Goal: Task Accomplishment & Management: Use online tool/utility

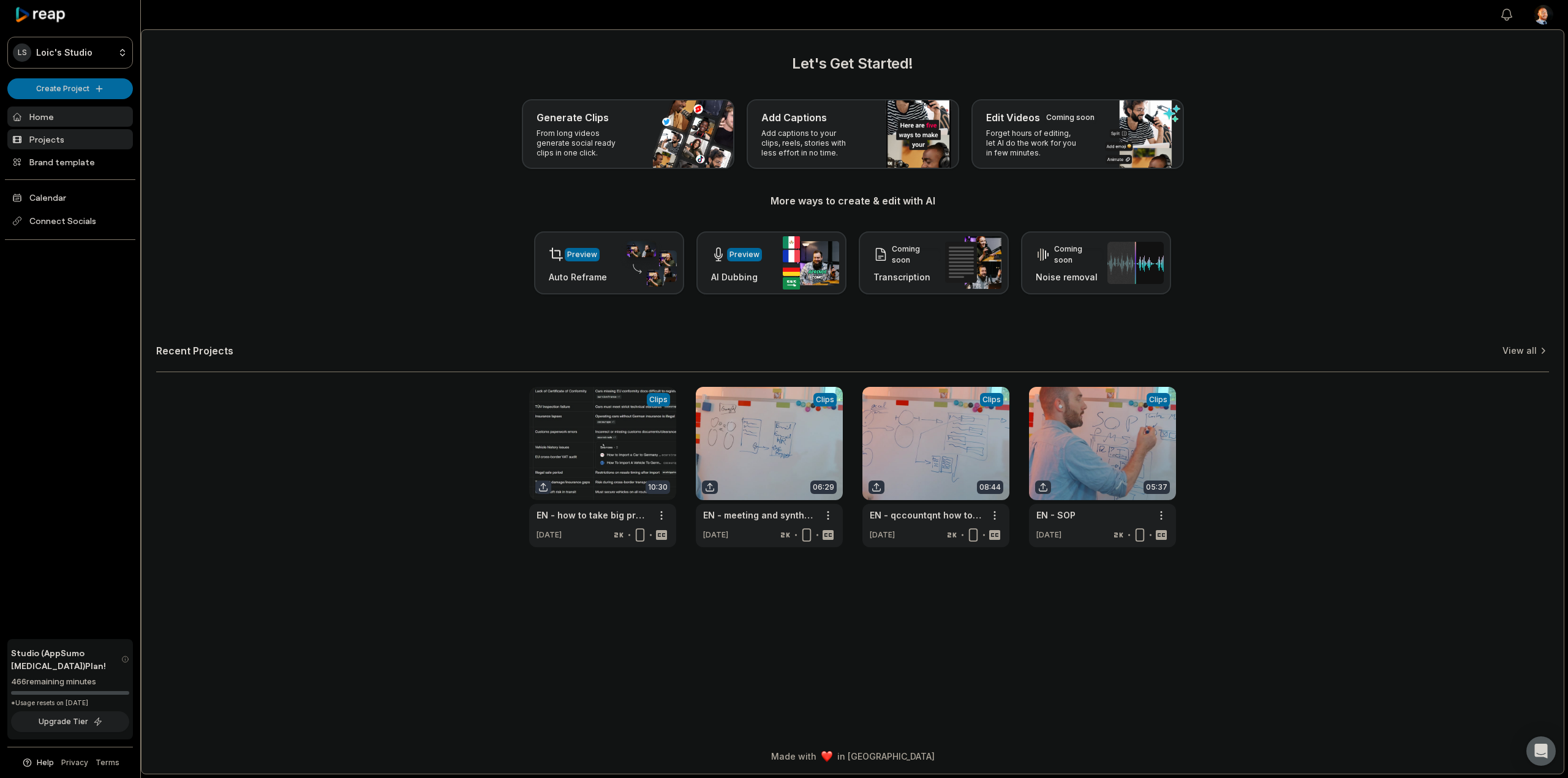
click at [65, 136] on link "Projects" at bounding box center [70, 139] width 126 height 20
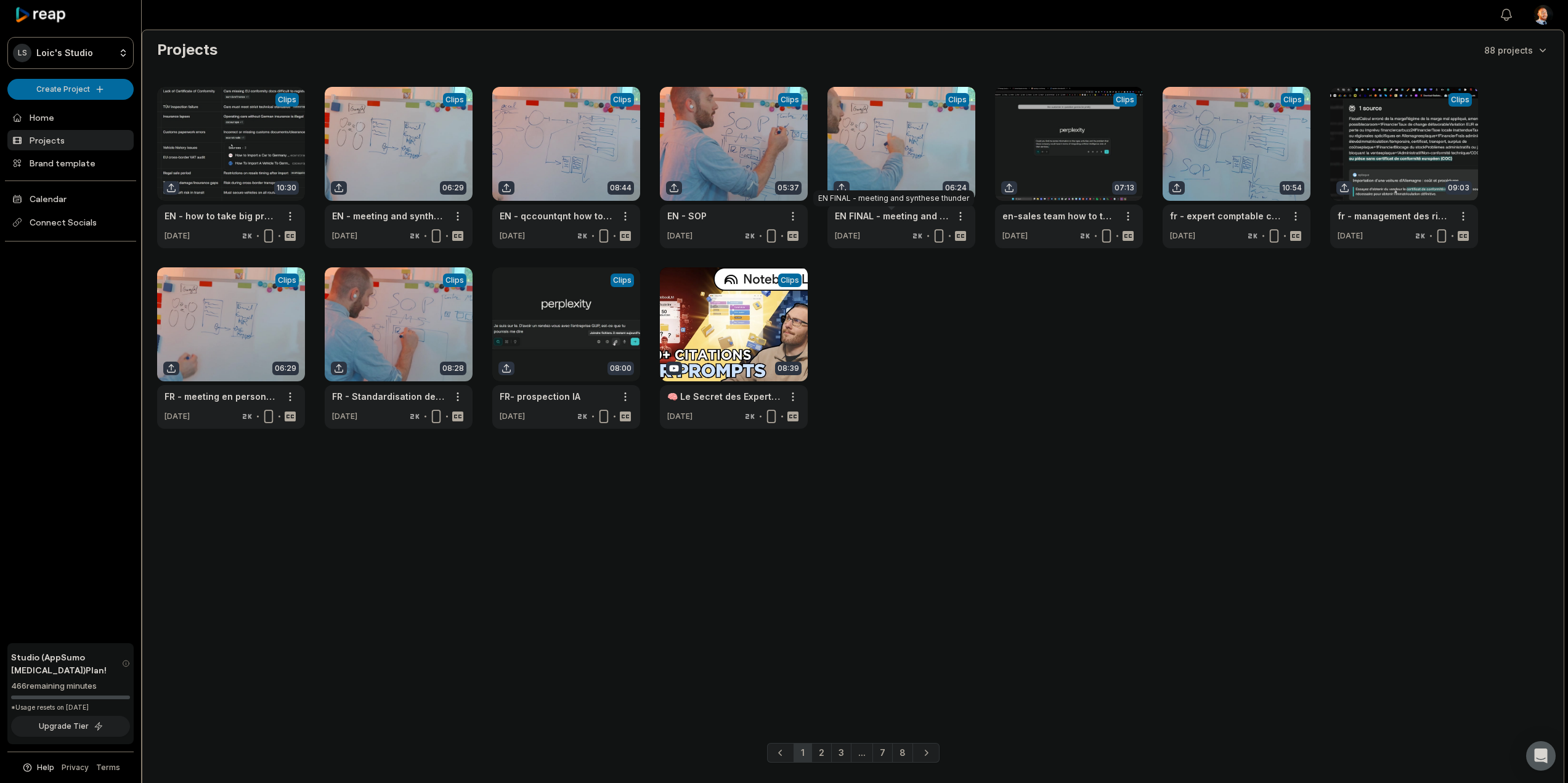
drag, startPoint x: 0, startPoint y: 0, endPoint x: 664, endPoint y: 520, distance: 843.4
drag, startPoint x: 664, startPoint y: 520, endPoint x: 376, endPoint y: 507, distance: 288.3
click at [376, 507] on main "Projects 88 projects View Clips Clips 10:30 EN - how to take big project fast a…" at bounding box center [852, 366] width 1421 height 673
click at [136, 43] on div "LS Loic's Studio Create Project Home Projects Brand template Calendar Connect S…" at bounding box center [71, 391] width 142 height 783
click at [101, 64] on html "LS Loic's Studio Create Project Home Projects Brand template Calendar Connect S…" at bounding box center [784, 391] width 1568 height 783
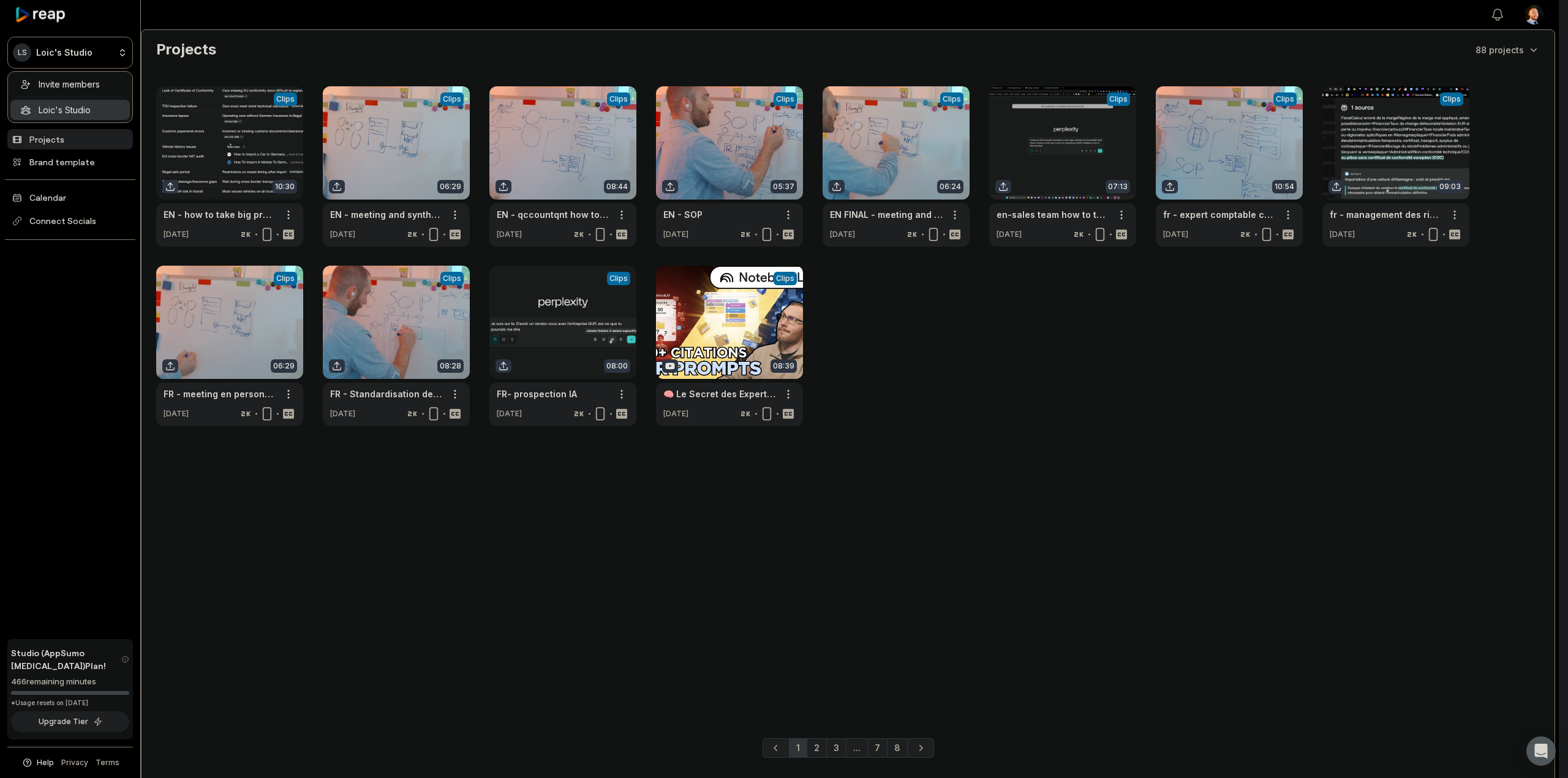
click at [112, 56] on html "LS Loic's Studio Create Project Home Projects Brand template Calendar Connect S…" at bounding box center [784, 389] width 1568 height 778
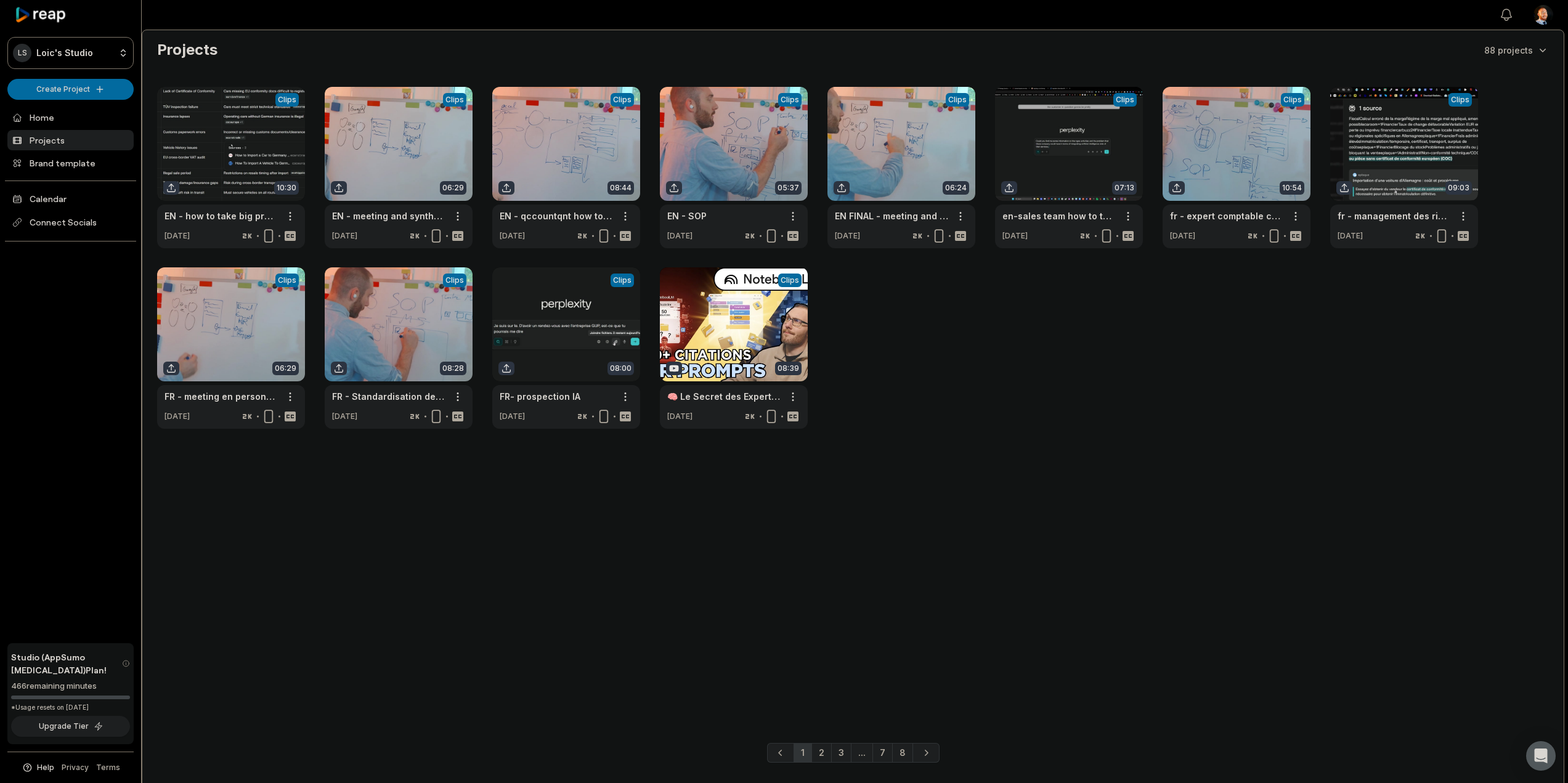
click at [1069, 452] on main "Projects 88 projects View Clips Clips 10:30 EN - how to take big project fast a…" at bounding box center [852, 366] width 1421 height 673
click at [1524, 55] on html "LS Loic's Studio Create Project Home Projects Brand template Calendar Connect S…" at bounding box center [784, 391] width 1568 height 783
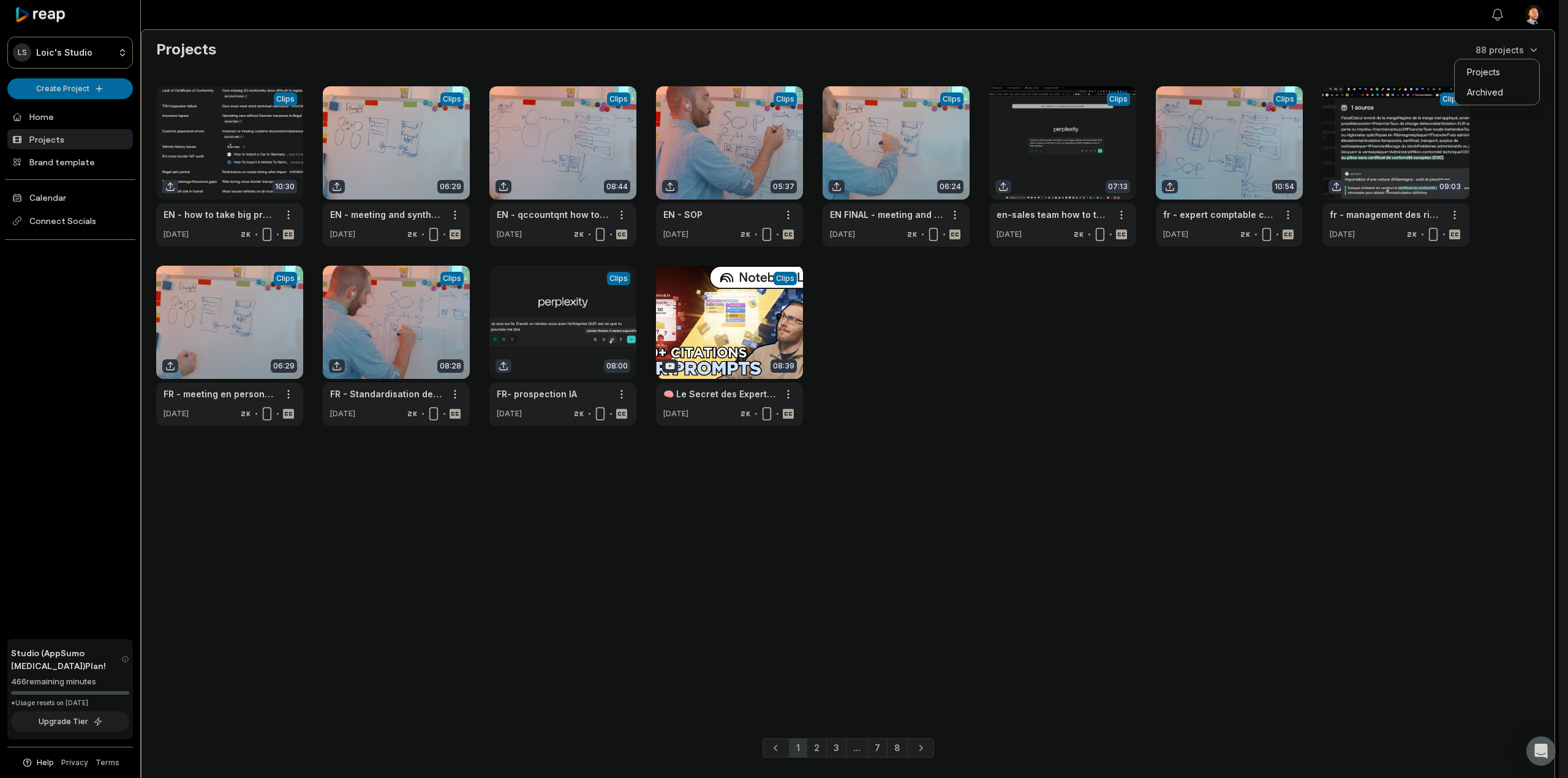
click at [1515, 55] on html "LS Loic's Studio Create Project Home Projects Brand template Calendar Connect S…" at bounding box center [784, 389] width 1568 height 778
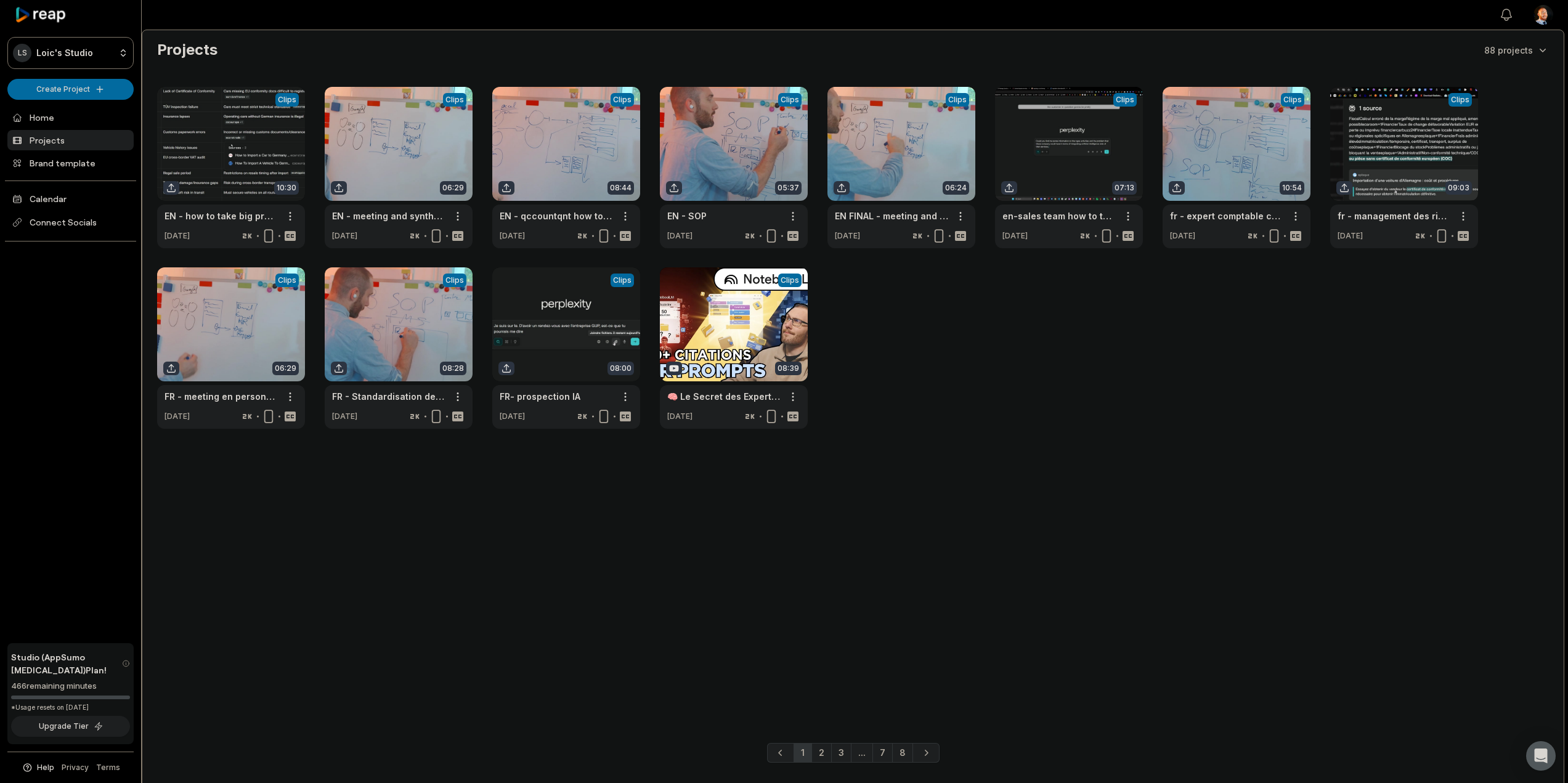
click at [1524, 55] on html "LS Loic's Studio Create Project Home Projects Brand template Calendar Connect S…" at bounding box center [784, 391] width 1568 height 783
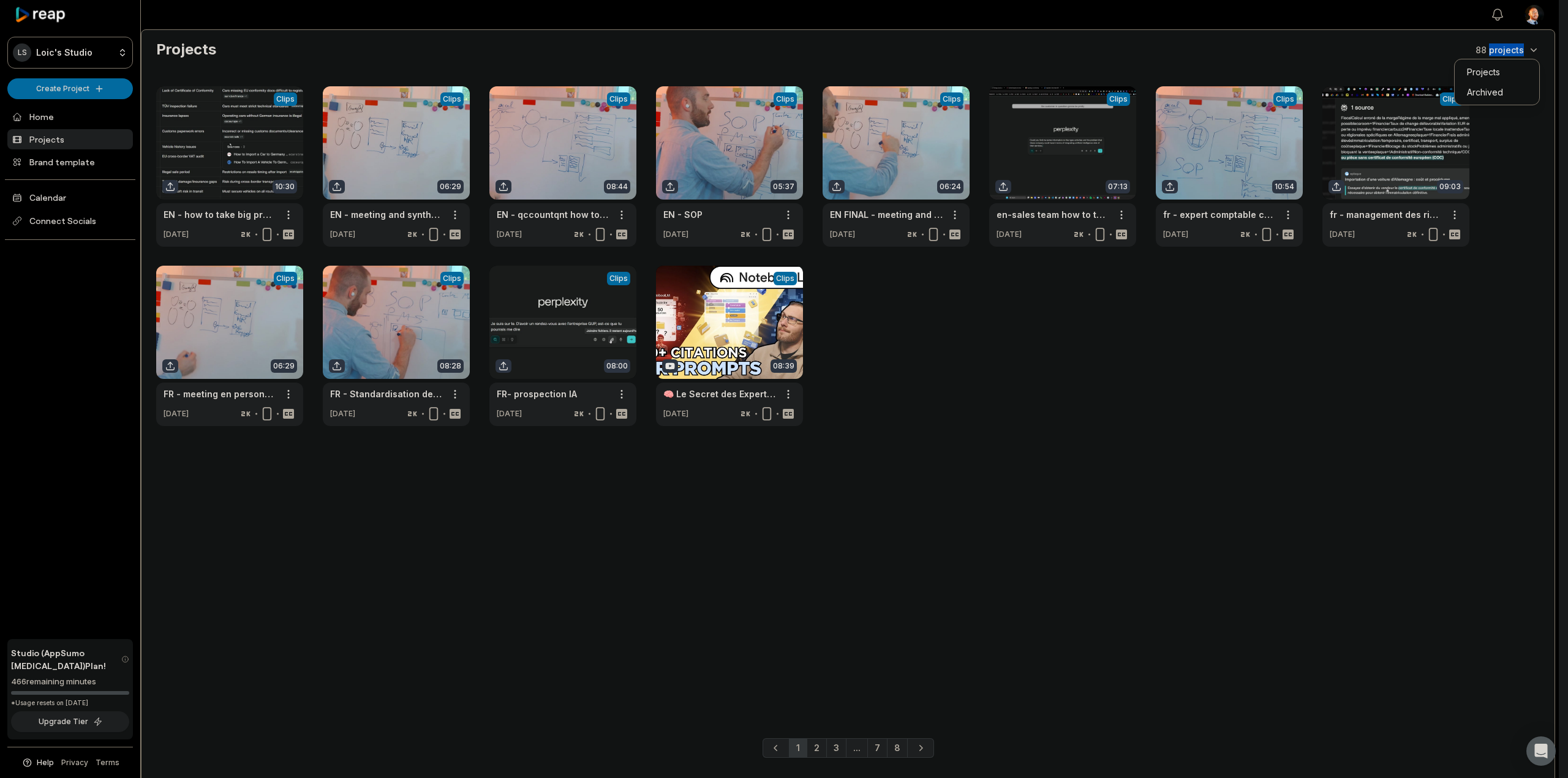
click at [1515, 55] on html "LS Loic's Studio Create Project Home Projects Brand template Calendar Connect S…" at bounding box center [784, 389] width 1568 height 778
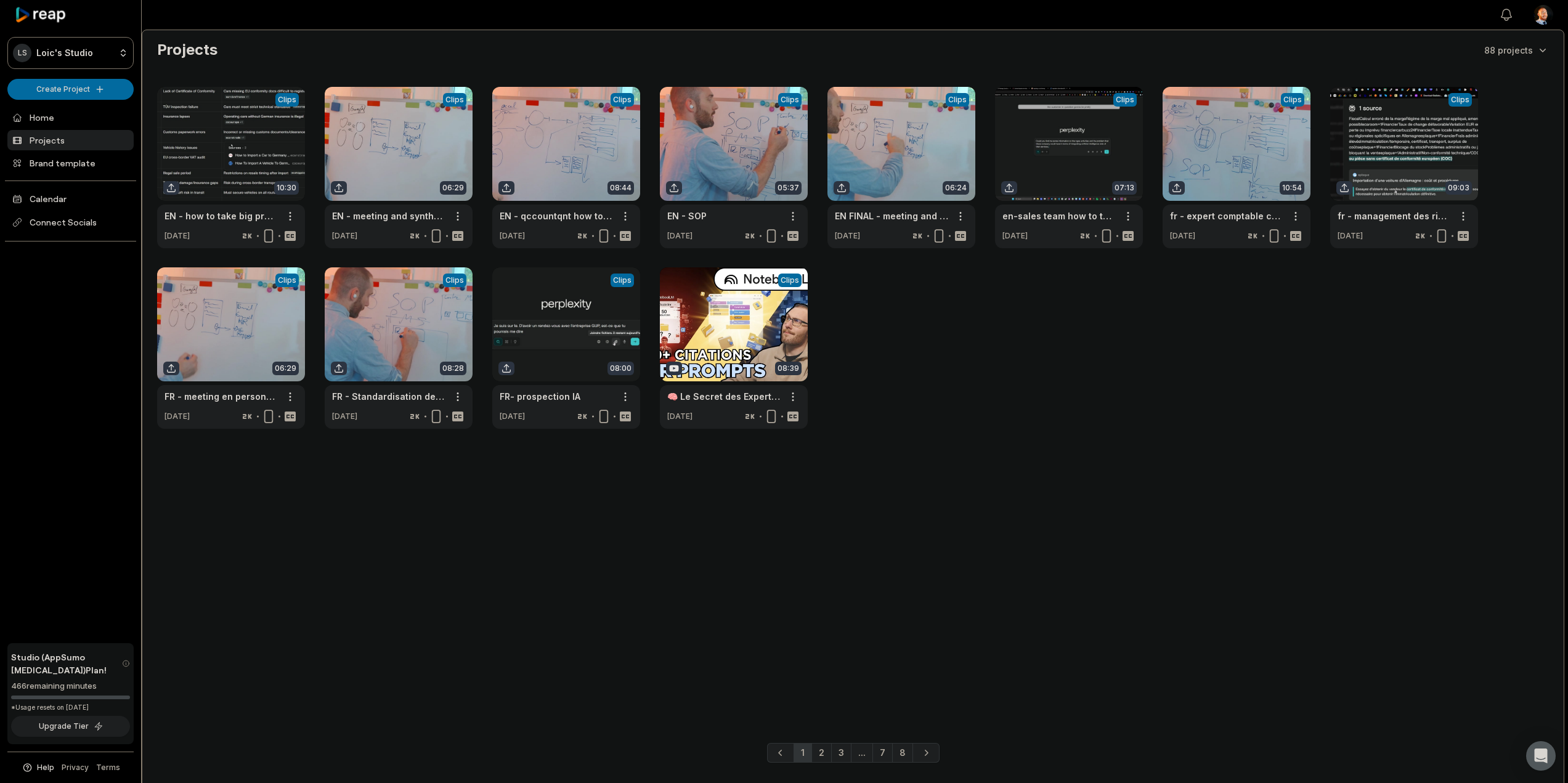
click at [844, 435] on main "Projects 88 projects View Clips Clips 10:30 EN - how to take big project fast a…" at bounding box center [852, 366] width 1421 height 673
click at [71, 123] on link "Home" at bounding box center [70, 117] width 126 height 20
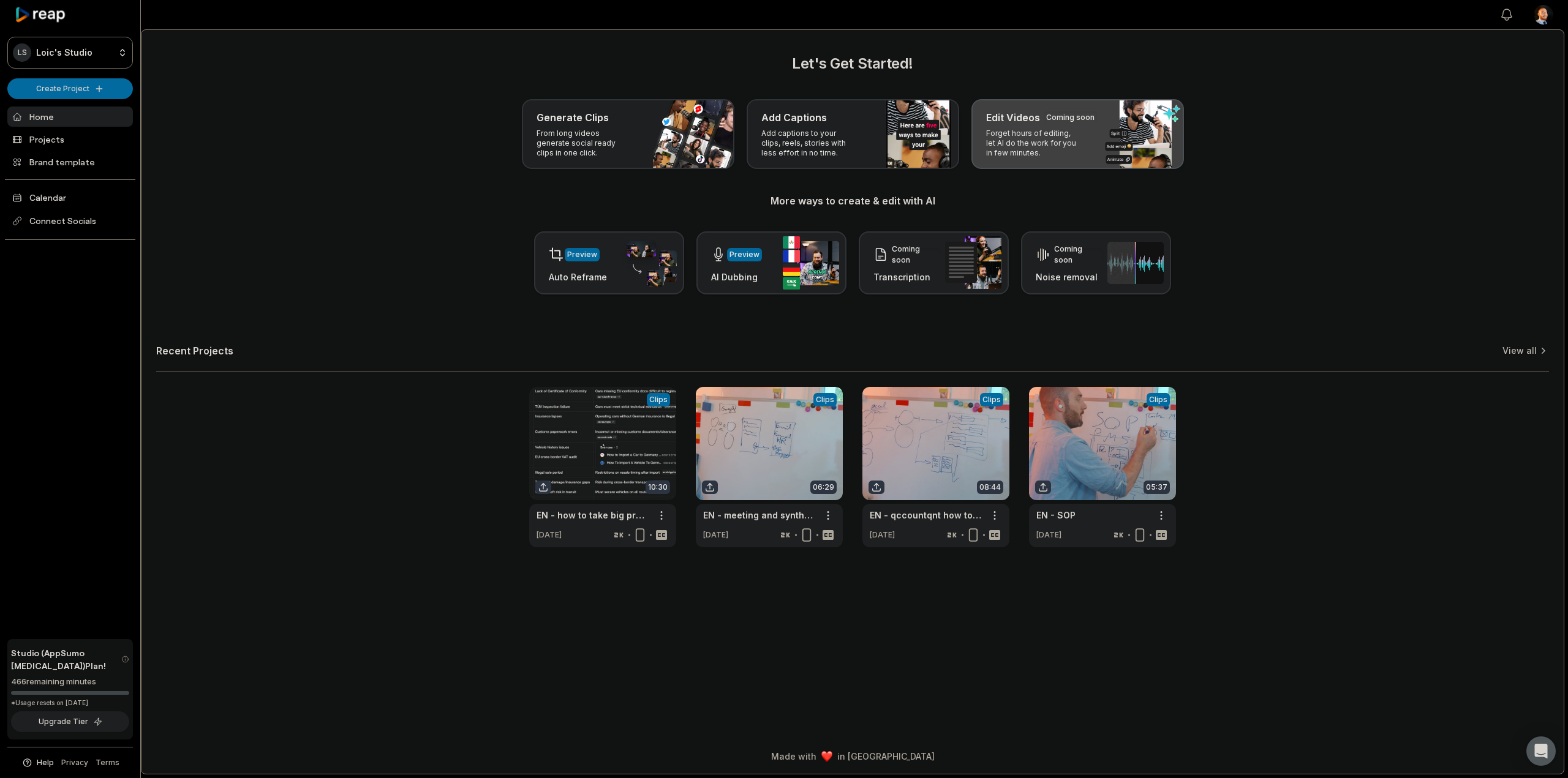
click at [1159, 102] on div "Edit Videos Coming soon Forget hours of editing, let AI do the work for you in …" at bounding box center [1078, 134] width 213 height 70
click at [1093, 143] on div "Edit Videos Coming soon Forget hours of editing, let AI do the work for you in …" at bounding box center [1078, 134] width 213 height 70
drag, startPoint x: 1105, startPoint y: 145, endPoint x: 1472, endPoint y: 29, distance: 384.9
click at [1472, 29] on div "Let's Get Started! Generate Clips From long videos generate social ready clips …" at bounding box center [853, 401] width 1423 height 745
click at [1041, 135] on p "Forget hours of editing, let AI do the work for you in few minutes." at bounding box center [1034, 143] width 95 height 29
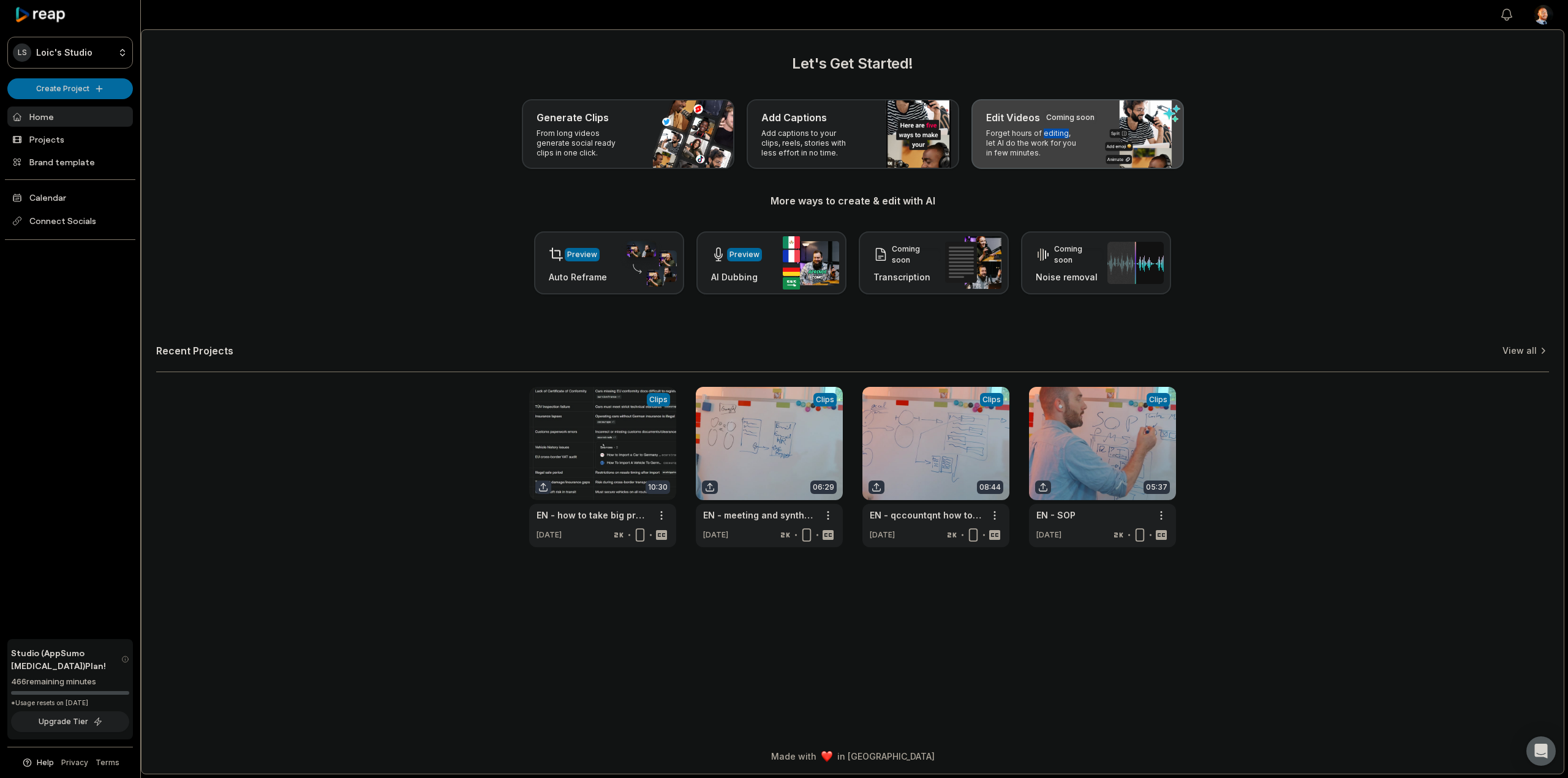
click at [1041, 135] on p "Forget hours of editing, let AI do the work for you in few minutes." at bounding box center [1034, 143] width 95 height 29
click at [964, 129] on div "Generate Clips From long videos generate social ready clips in one click. Add C…" at bounding box center [852, 134] width 1393 height 70
click at [1017, 110] on div "Edit Videos Coming soon Forget hours of editing, let AI do the work for you in …" at bounding box center [1078, 134] width 213 height 70
drag, startPoint x: 1261, startPoint y: 123, endPoint x: 1036, endPoint y: 131, distance: 225.1
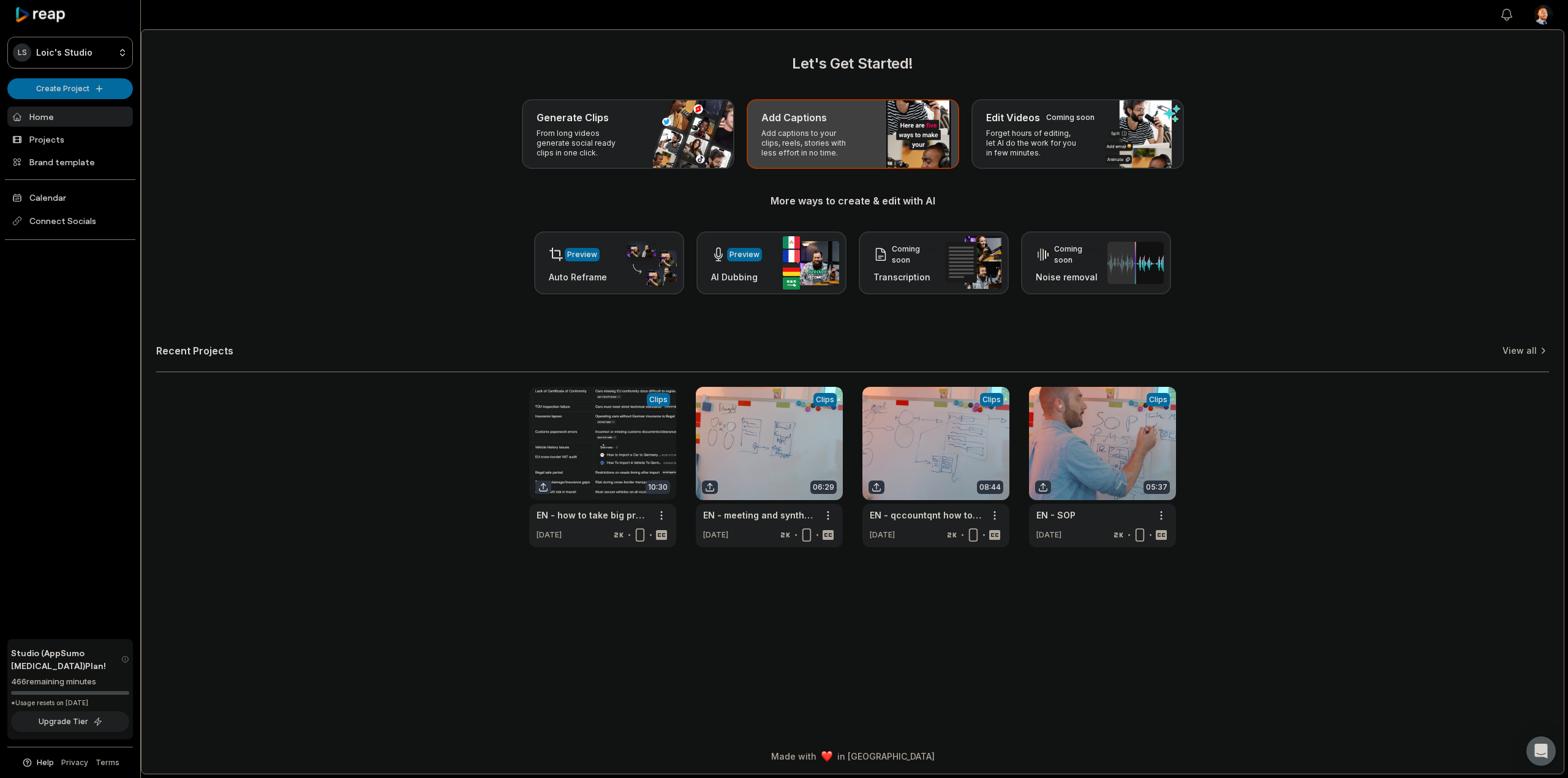
drag, startPoint x: 1036, startPoint y: 131, endPoint x: 880, endPoint y: 145, distance: 156.6
click at [880, 145] on div "Add Captions Add captions to your clips, reels, stories with less effort in no …" at bounding box center [853, 134] width 213 height 70
click at [563, 172] on div "Let's Get Started! Generate Clips From long videos generate social ready clips …" at bounding box center [852, 173] width 1393 height 242
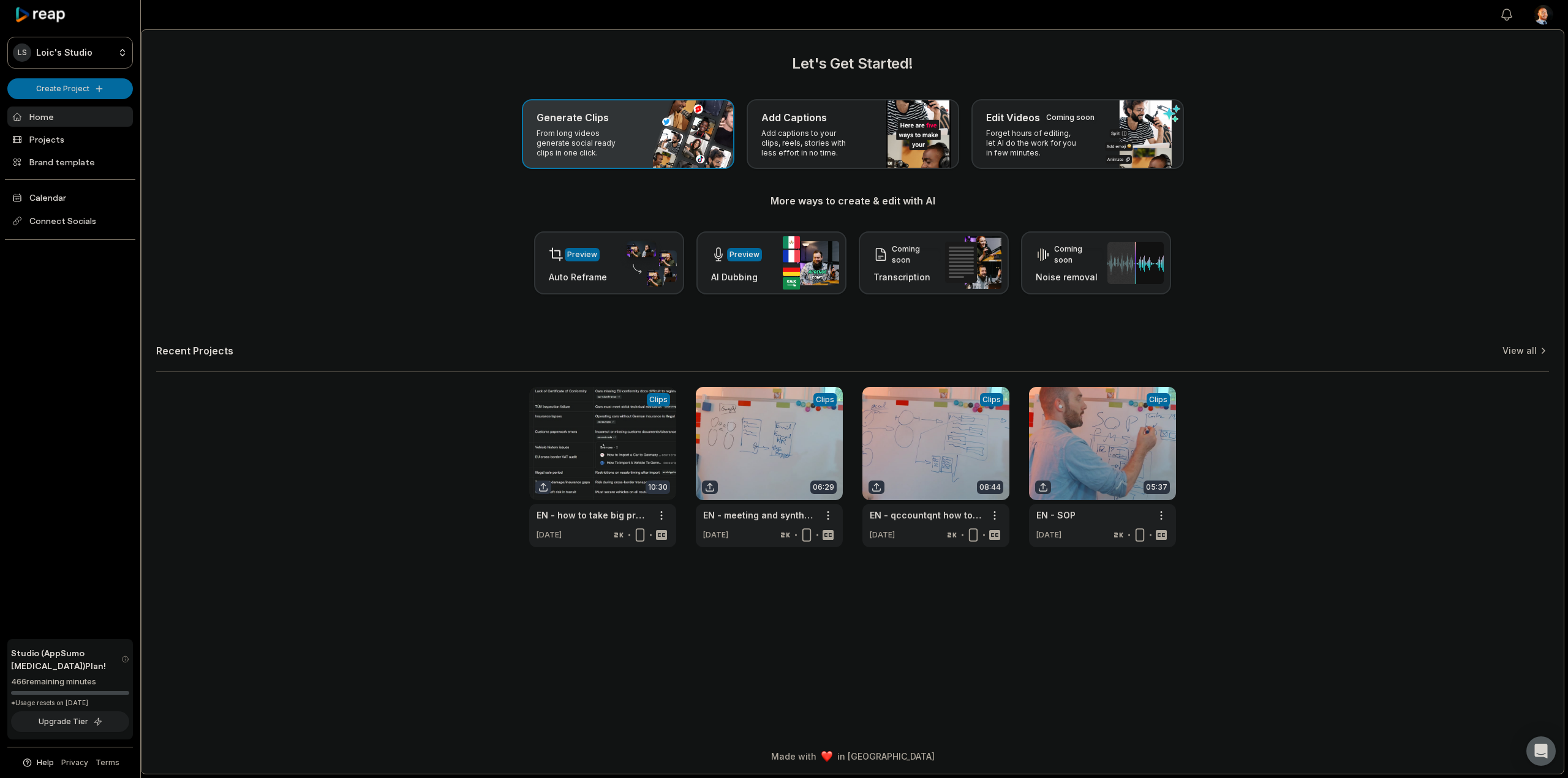
click at [600, 144] on p "From long videos generate social ready clips in one click." at bounding box center [584, 143] width 95 height 29
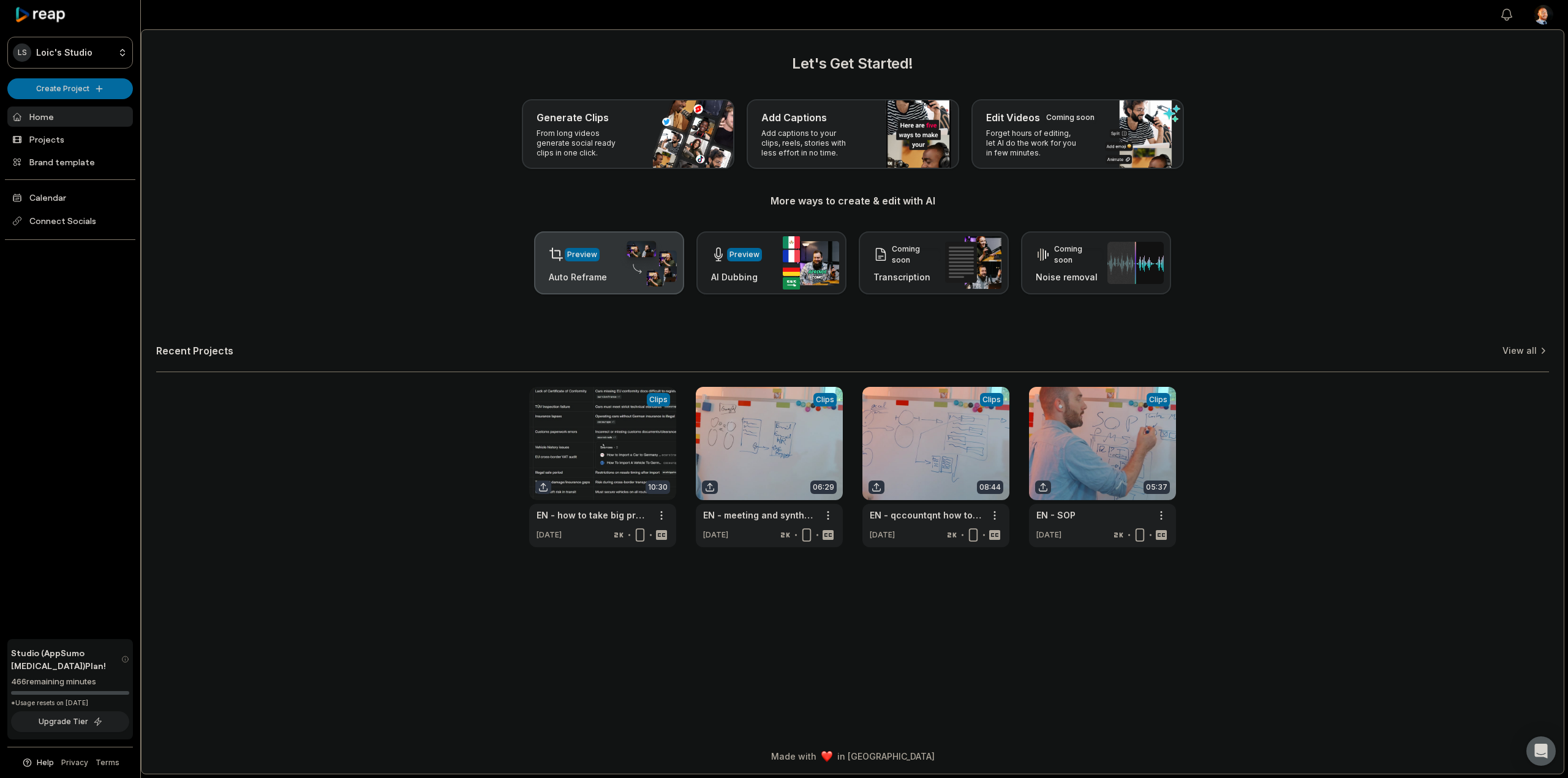
click at [645, 265] on img at bounding box center [648, 262] width 56 height 48
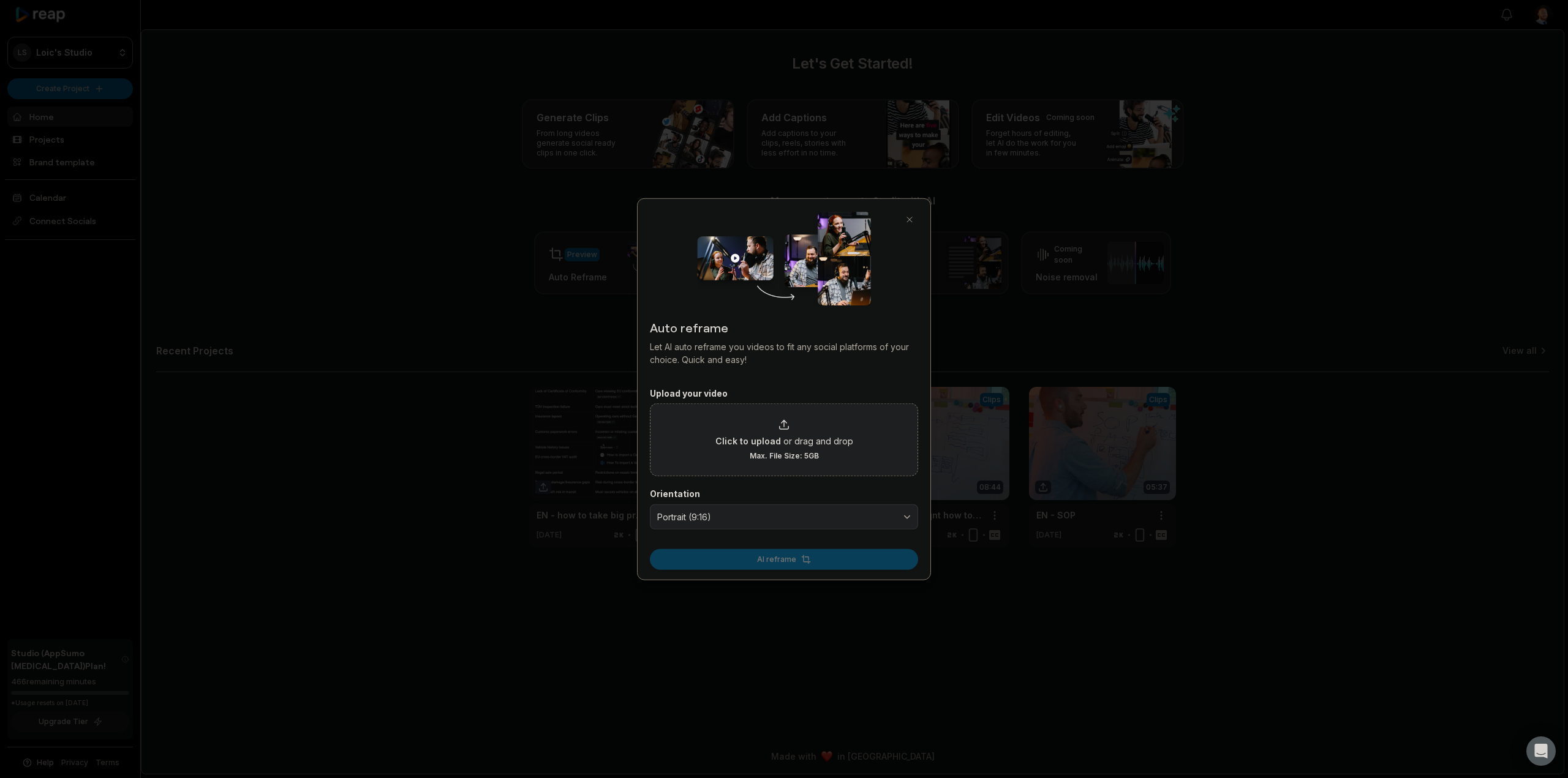
click at [808, 411] on div "Click to upload or drag and drop Max. File Size: 5GB" at bounding box center [784, 440] width 268 height 73
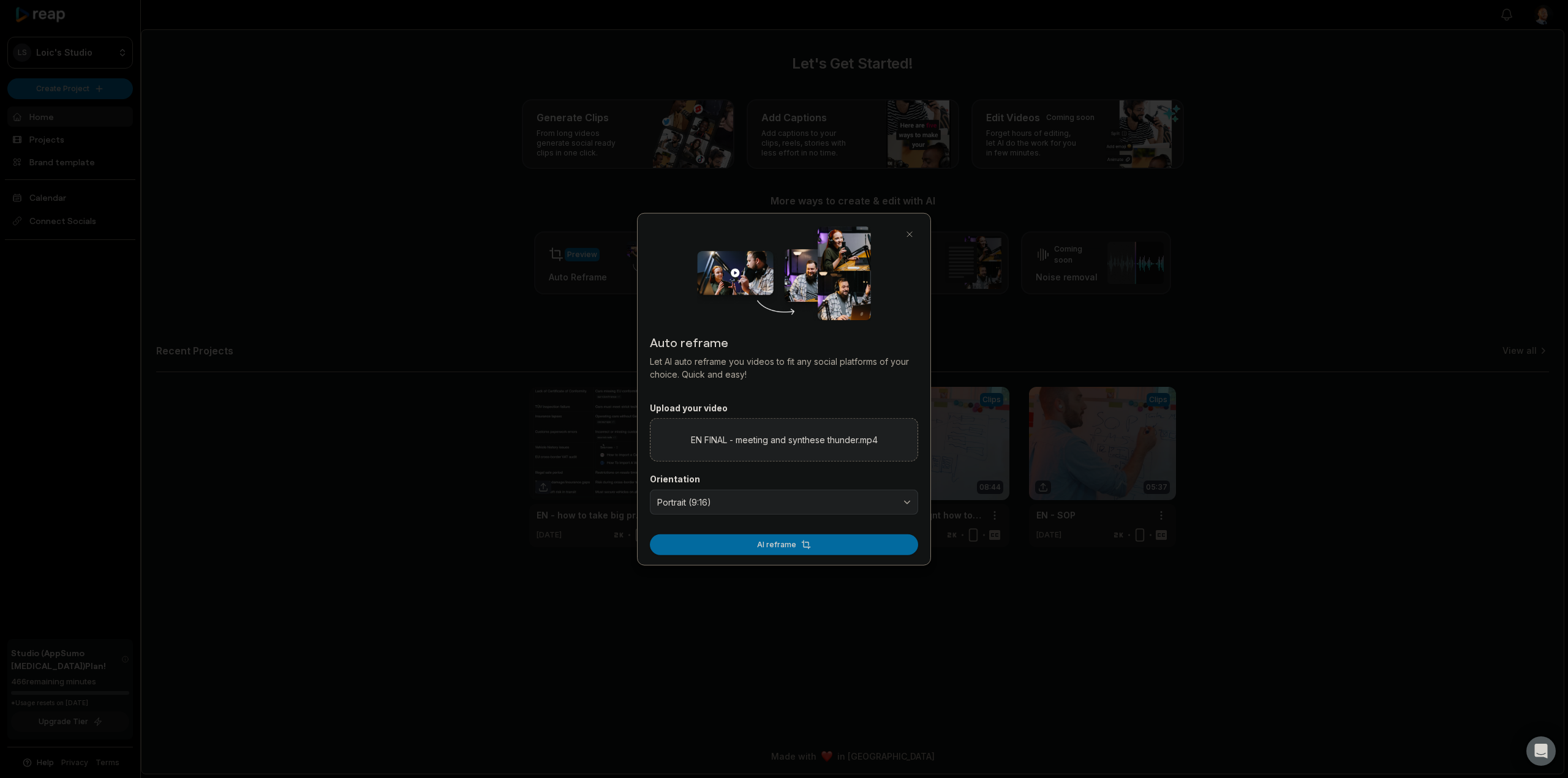
click at [783, 516] on form "Upload your video EN FINAL - meeting and synthese thunder.mp4 Orientation Portr…" at bounding box center [784, 479] width 268 height 153
click at [785, 513] on button "Portrait (9:16)" at bounding box center [784, 502] width 268 height 26
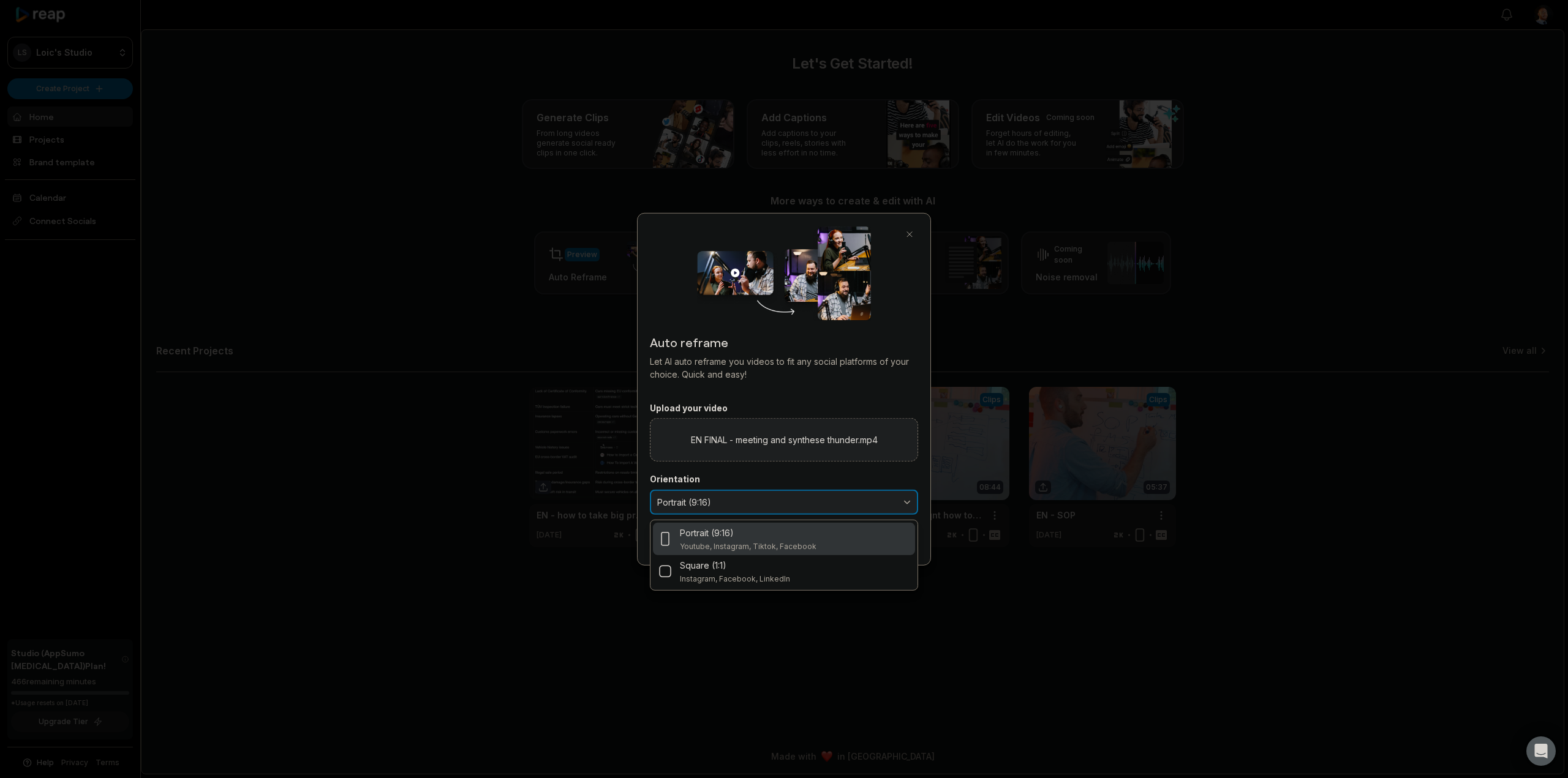
click at [791, 508] on button "Portrait (9:16)" at bounding box center [784, 502] width 268 height 26
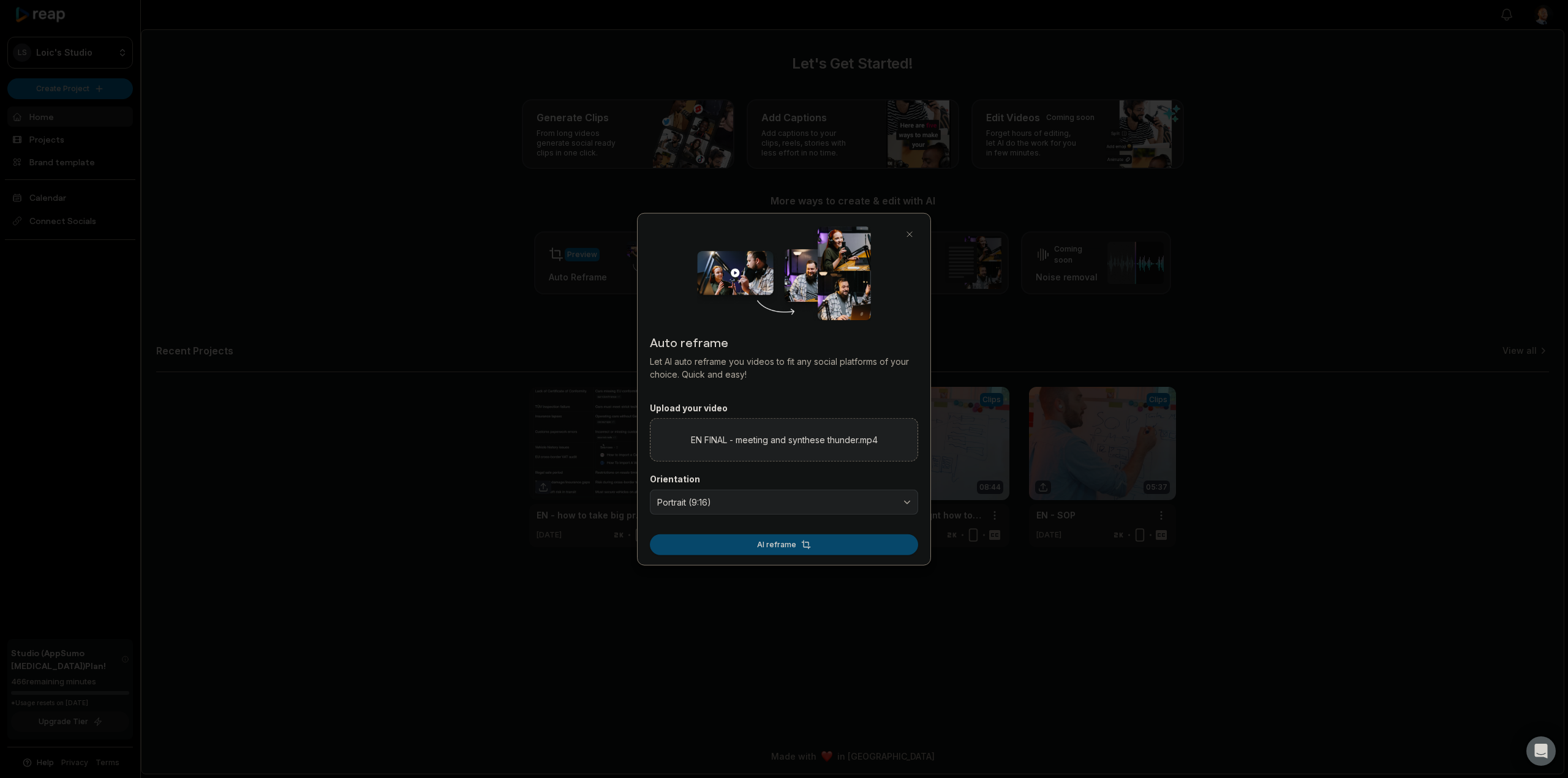
click at [746, 548] on button "AI reframe" at bounding box center [784, 545] width 268 height 21
